Goal: Book appointment/travel/reservation

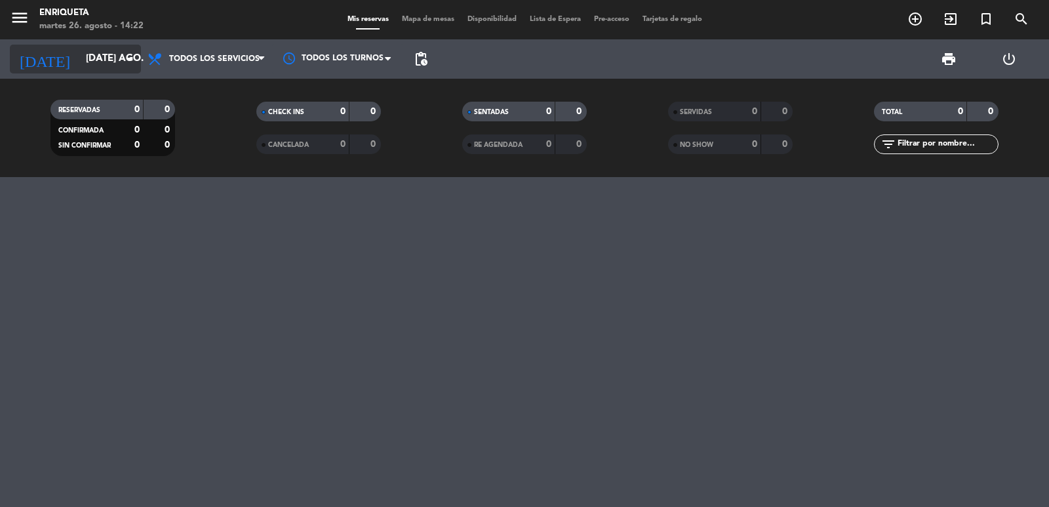
click at [115, 55] on input "[DATE] ago." at bounding box center [142, 59] width 127 height 25
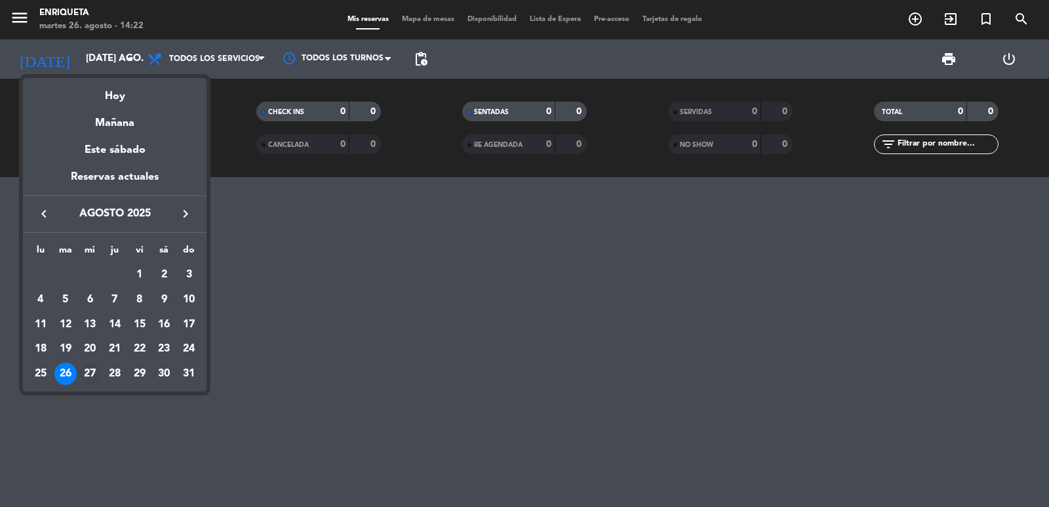
click at [91, 374] on div "27" at bounding box center [90, 374] width 22 height 22
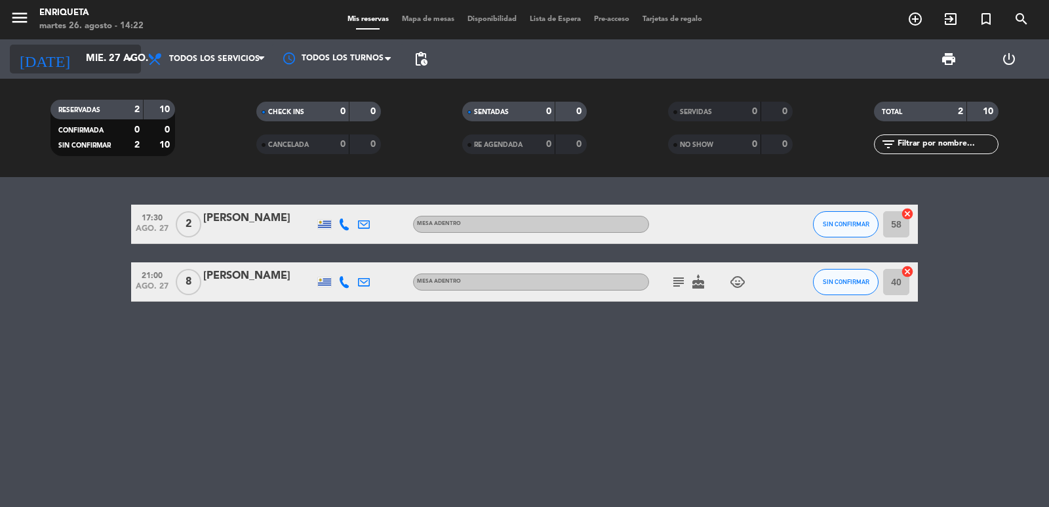
click at [79, 58] on input "mié. 27 ago." at bounding box center [142, 59] width 127 height 25
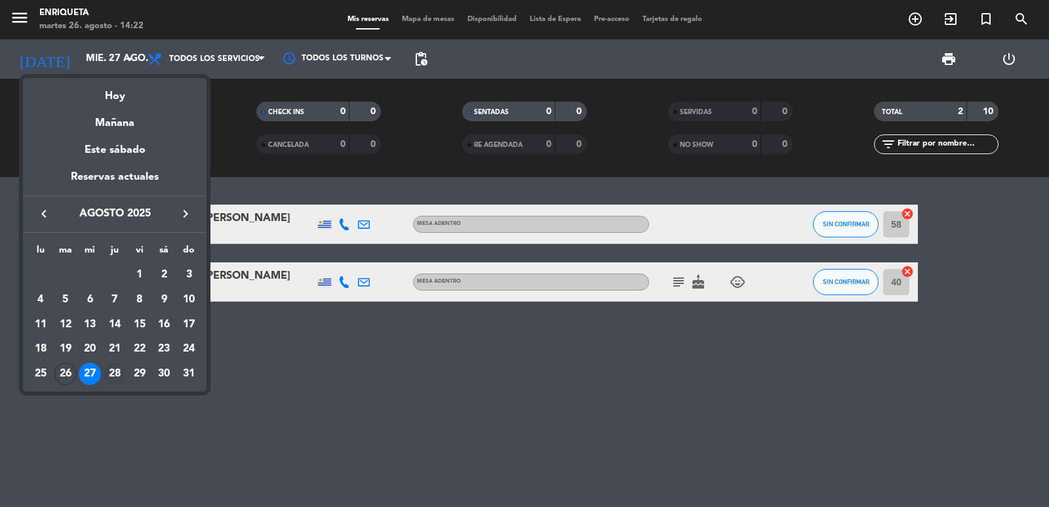
click at [118, 373] on div "28" at bounding box center [115, 374] width 22 height 22
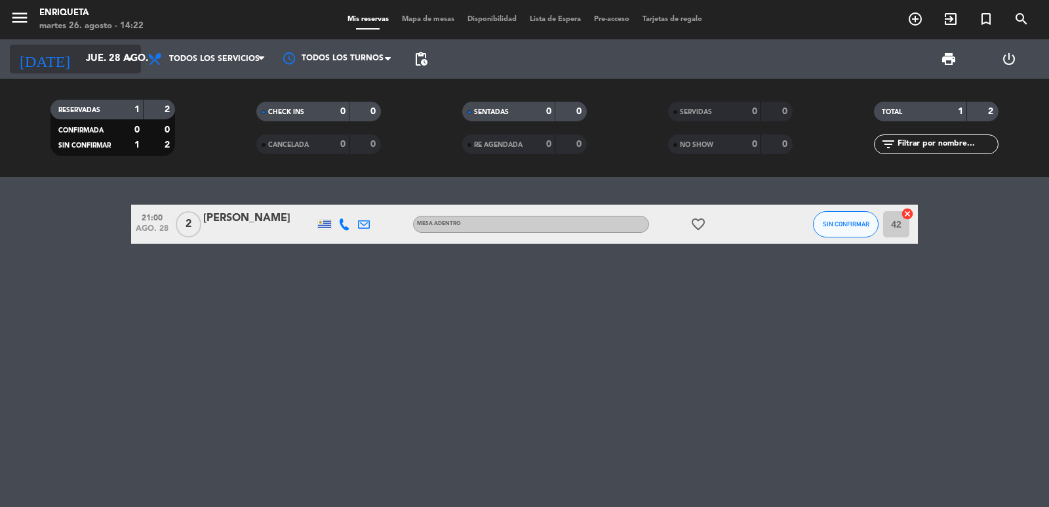
click at [115, 68] on input "jue. 28 ago." at bounding box center [142, 59] width 127 height 25
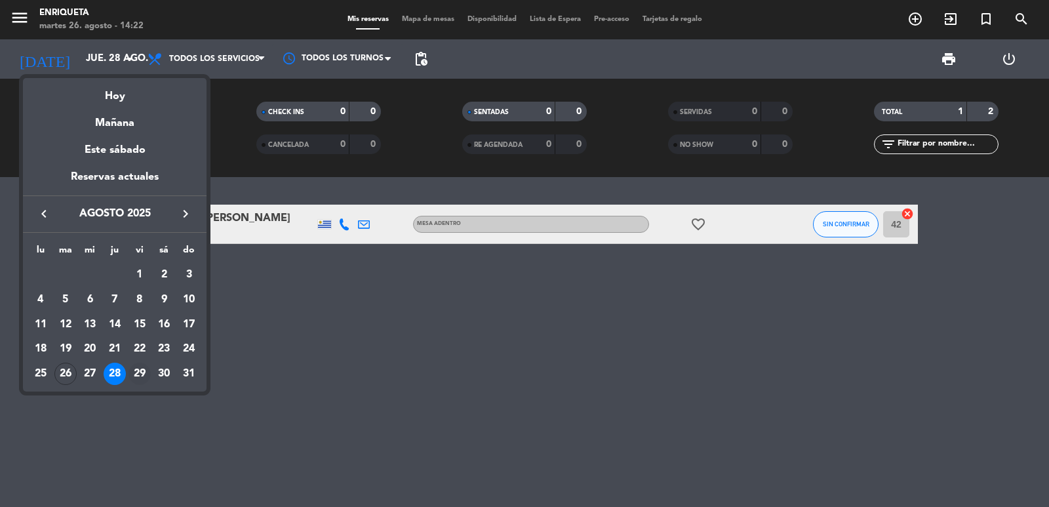
click at [145, 371] on div "29" at bounding box center [140, 374] width 22 height 22
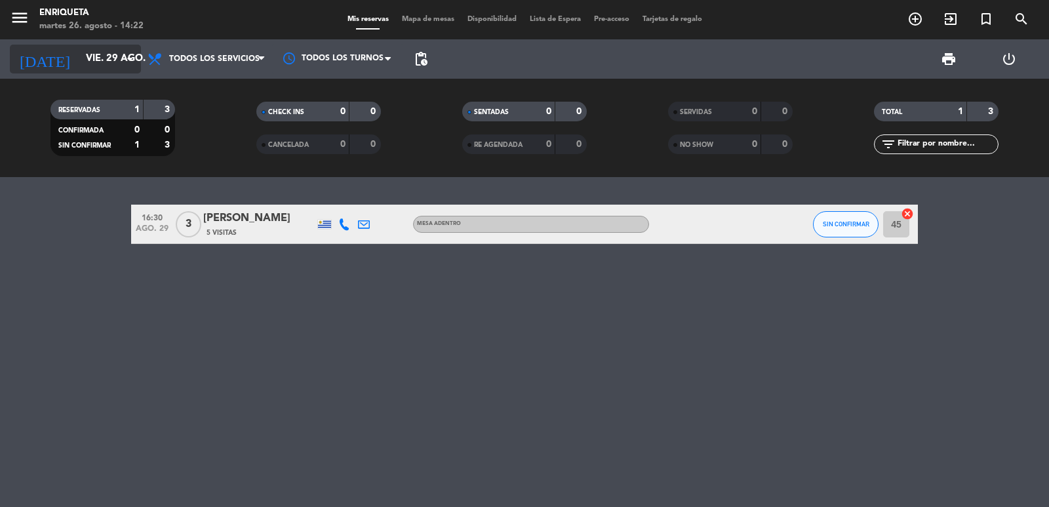
click at [94, 60] on input "vie. 29 ago." at bounding box center [142, 59] width 127 height 25
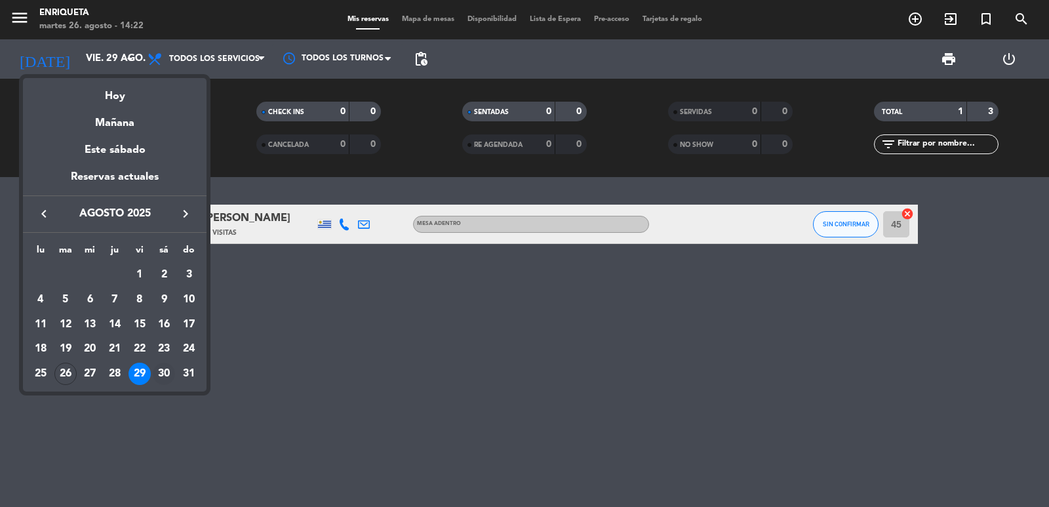
click at [161, 368] on div "30" at bounding box center [164, 374] width 22 height 22
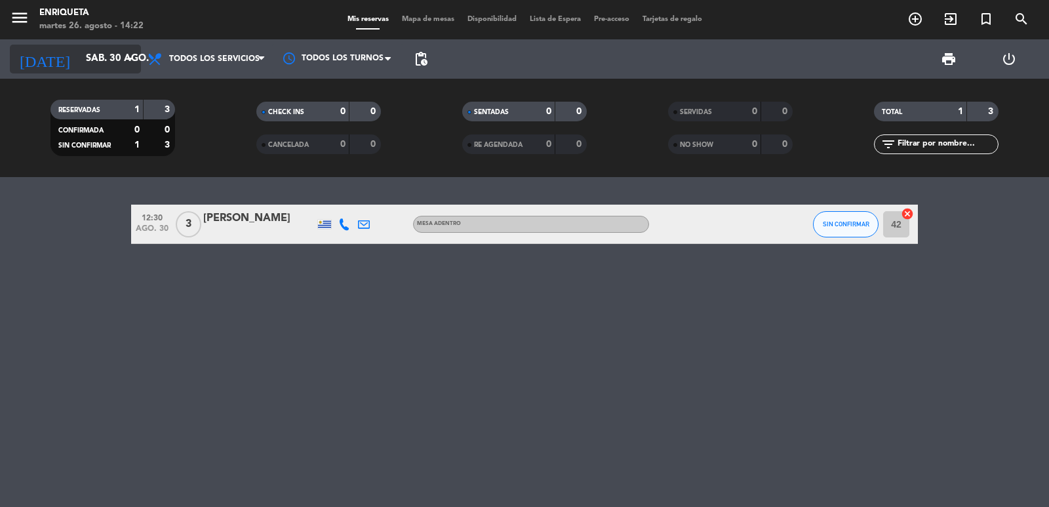
click at [79, 61] on input "sáb. 30 ago." at bounding box center [142, 59] width 127 height 25
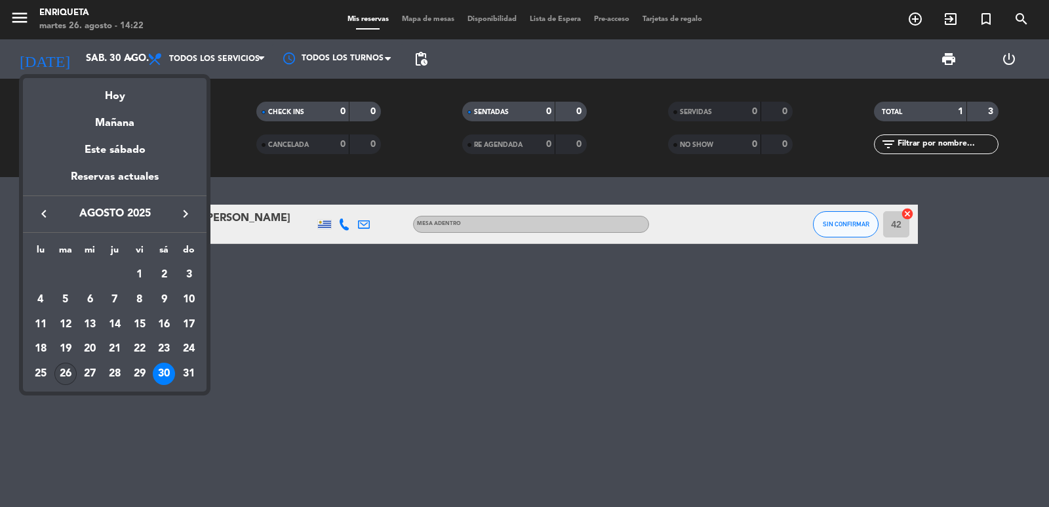
click at [60, 370] on div "26" at bounding box center [65, 374] width 22 height 22
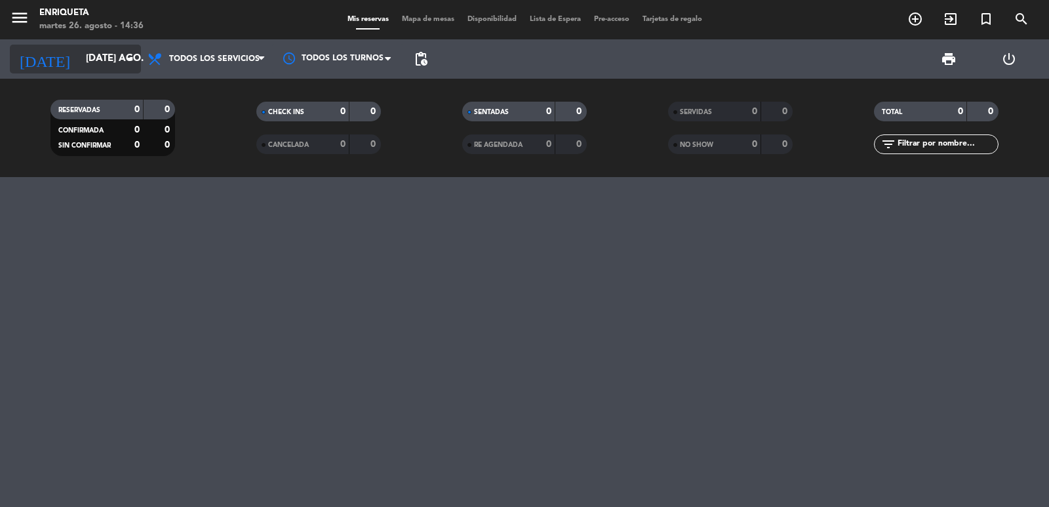
click at [94, 49] on input "[DATE] ago." at bounding box center [142, 59] width 127 height 25
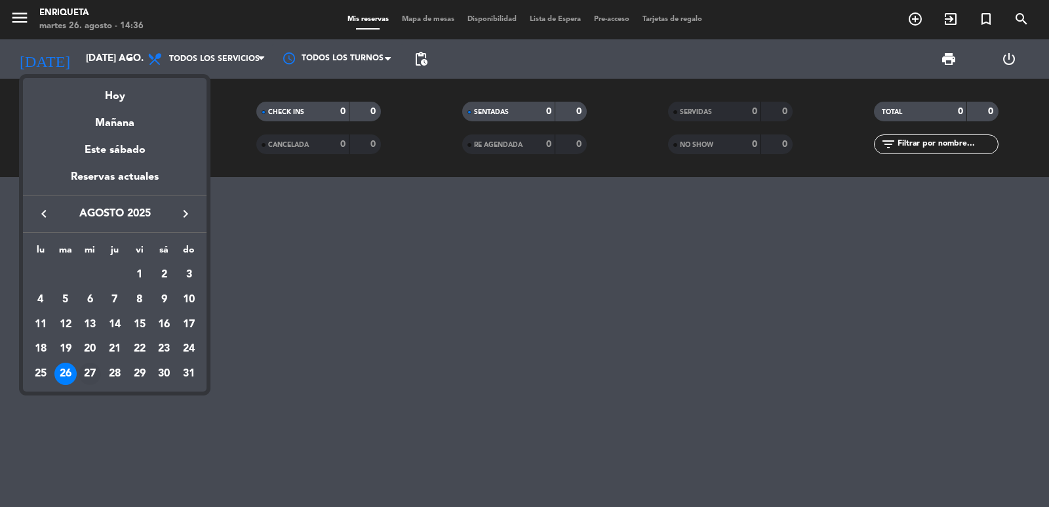
click at [85, 375] on div "27" at bounding box center [90, 374] width 22 height 22
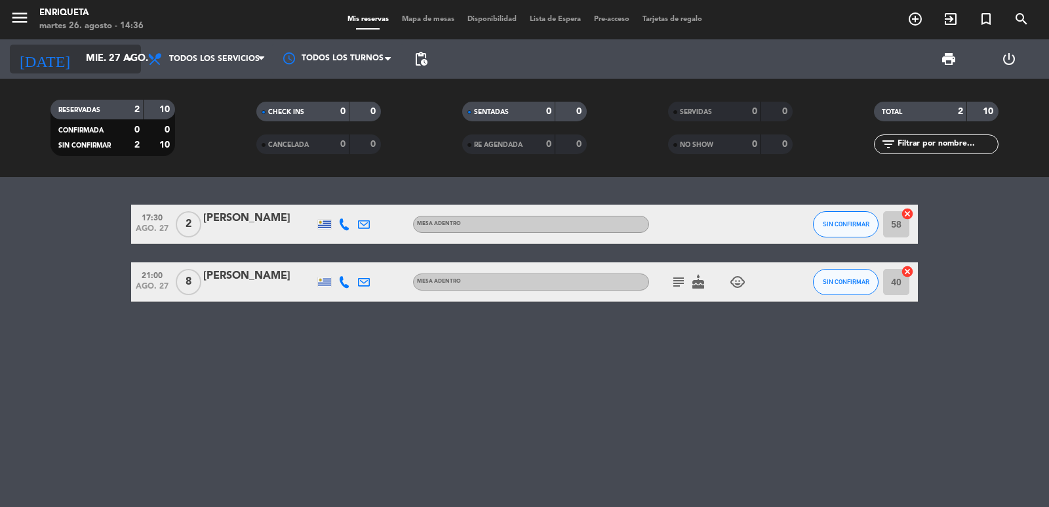
click at [79, 60] on input "mié. 27 ago." at bounding box center [142, 59] width 127 height 25
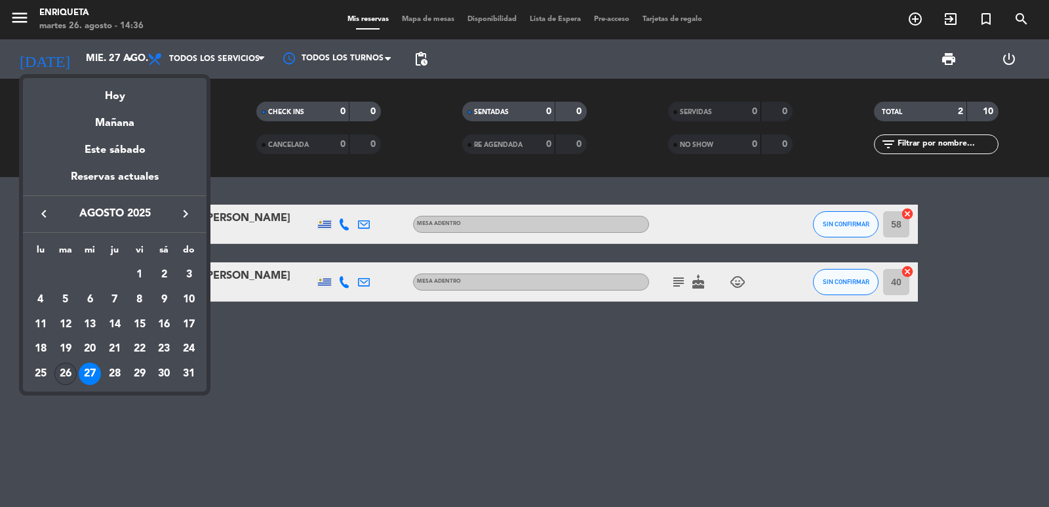
click at [62, 374] on div "26" at bounding box center [65, 374] width 22 height 22
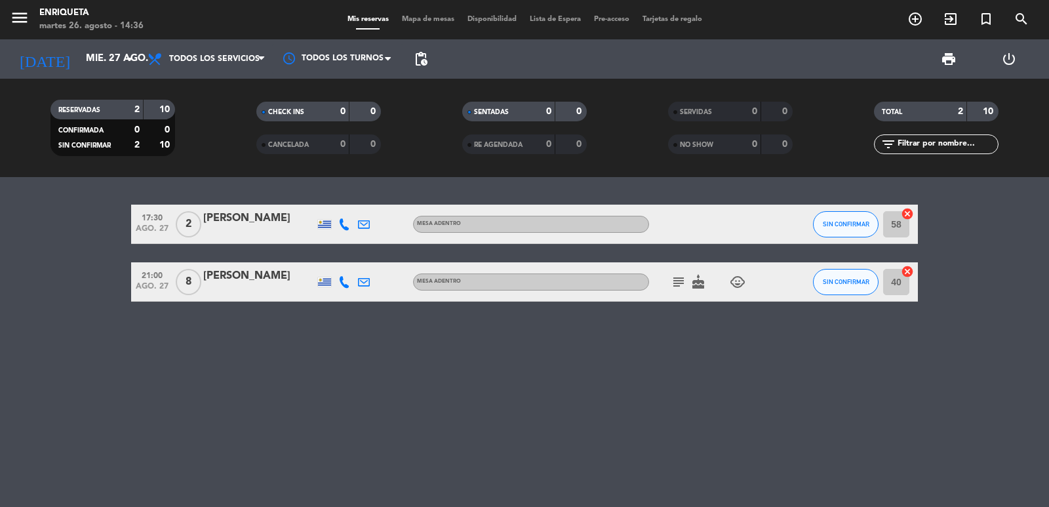
type input "[DATE] ago."
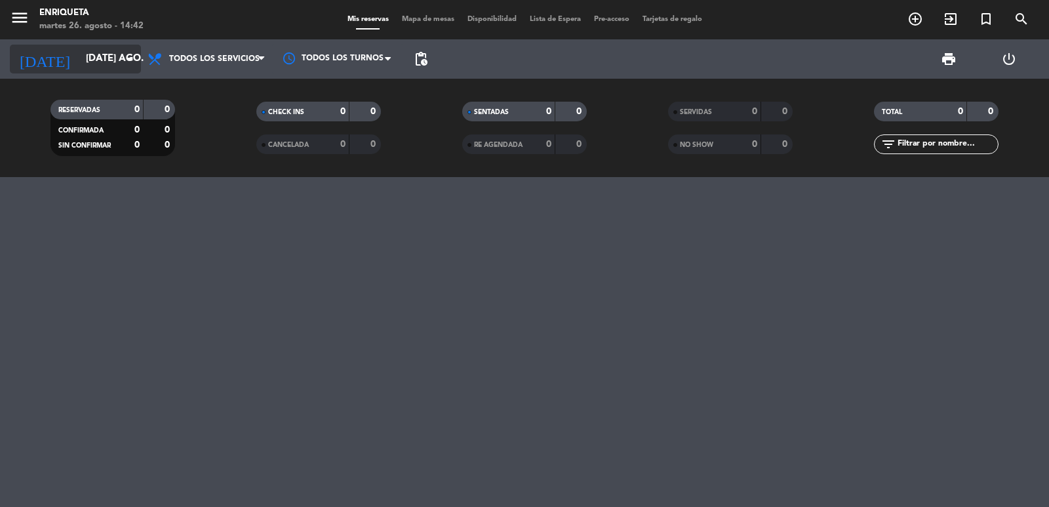
click at [92, 48] on input "[DATE] ago." at bounding box center [142, 59] width 127 height 25
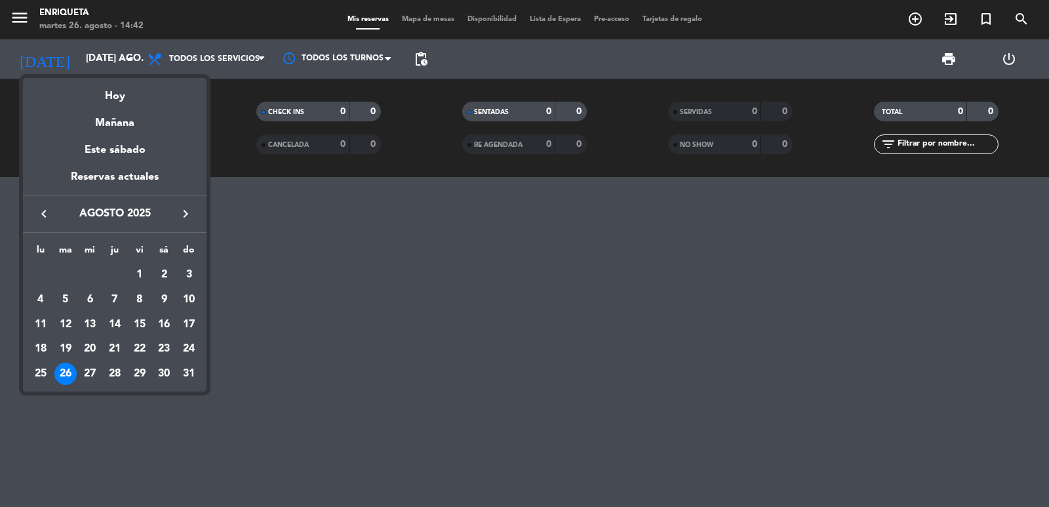
click at [92, 52] on div at bounding box center [524, 253] width 1049 height 507
